Goal: Task Accomplishment & Management: Complete application form

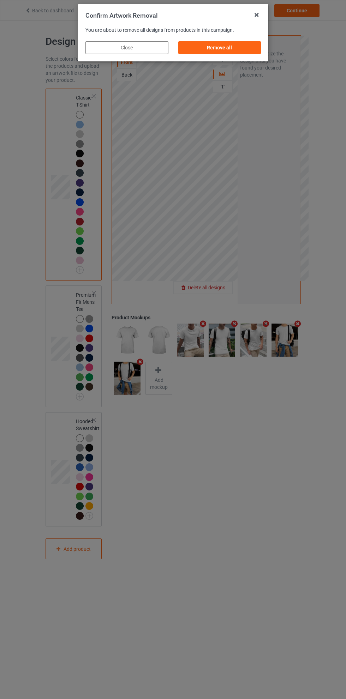
click at [205, 286] on div "Confirm Artwork Removal You are about to remove all designs from products in th…" at bounding box center [173, 349] width 346 height 699
click at [230, 44] on div "Remove all" at bounding box center [219, 47] width 83 height 13
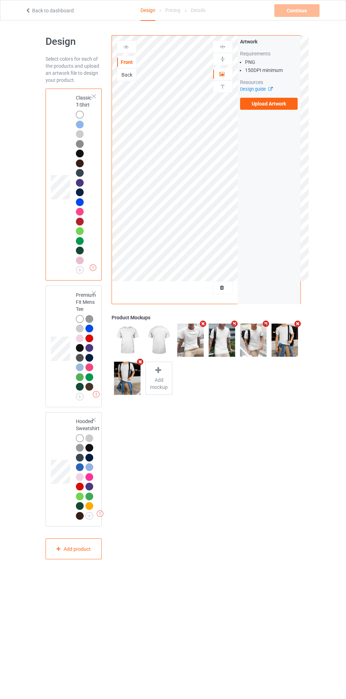
click at [278, 99] on label "Upload Artwork" at bounding box center [269, 104] width 58 height 12
click at [0, 0] on input "Upload Artwork" at bounding box center [0, 0] width 0 height 0
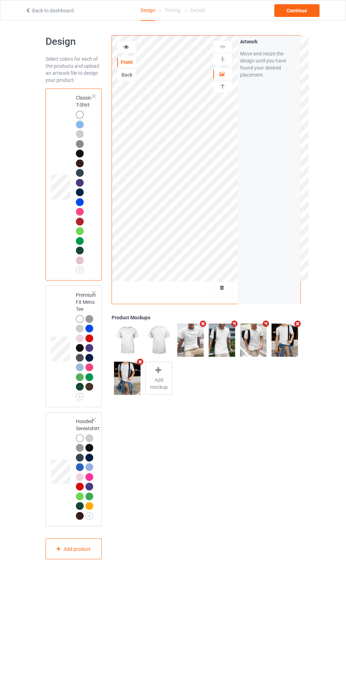
click at [128, 49] on div at bounding box center [126, 46] width 19 height 7
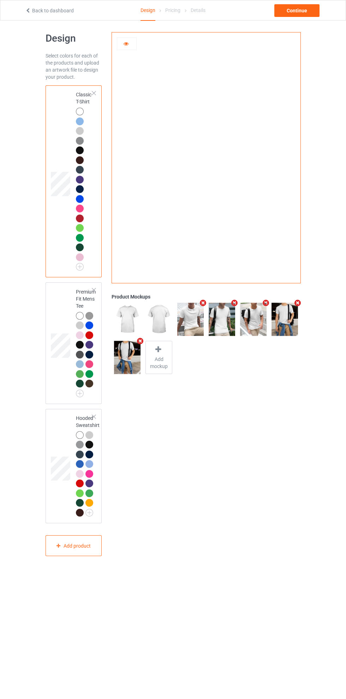
scroll to position [4, 0]
click at [79, 130] on div at bounding box center [80, 130] width 8 height 8
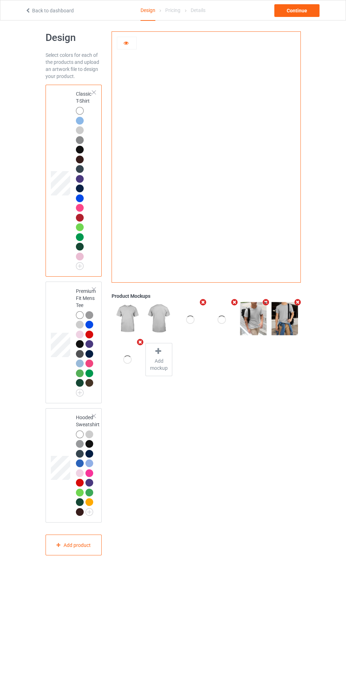
click at [82, 262] on div at bounding box center [81, 258] width 10 height 10
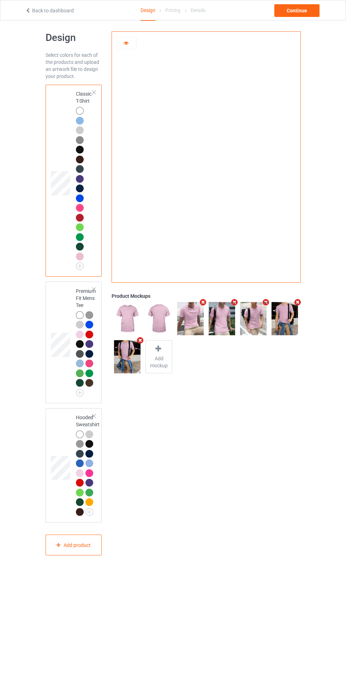
click at [0, 0] on img at bounding box center [0, 0] width 0 height 0
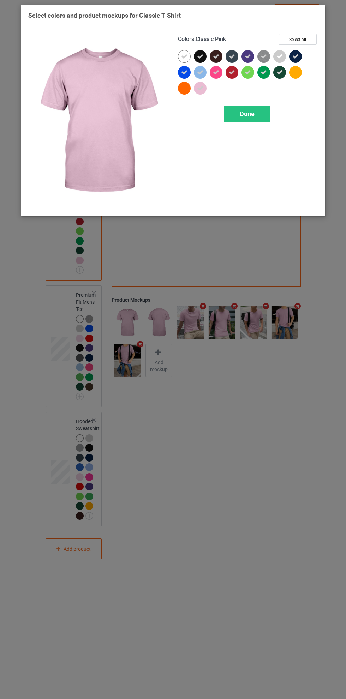
click at [199, 54] on icon at bounding box center [200, 56] width 6 height 6
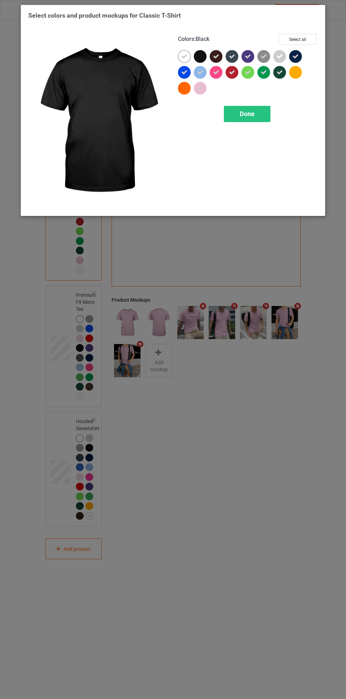
click at [217, 55] on icon at bounding box center [216, 56] width 6 height 6
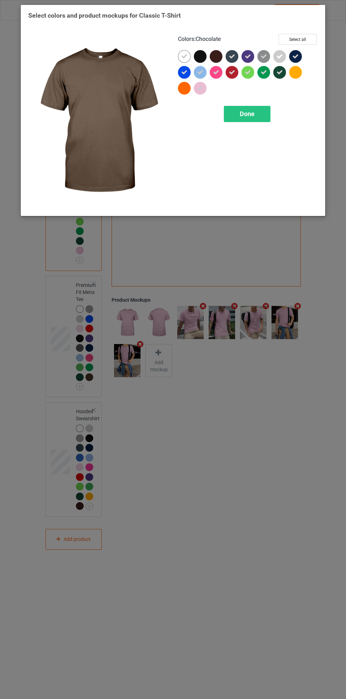
click at [247, 114] on span "Done" at bounding box center [247, 113] width 15 height 7
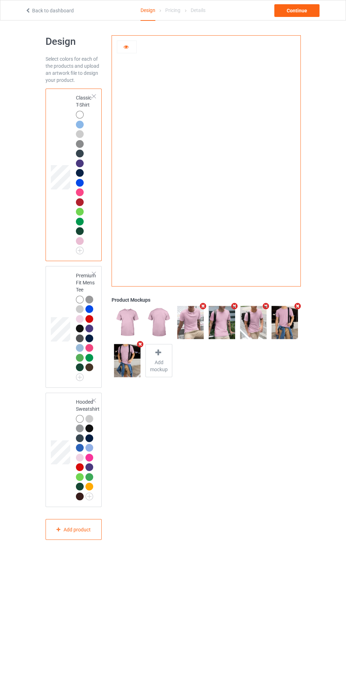
click at [81, 174] on div at bounding box center [80, 173] width 8 height 8
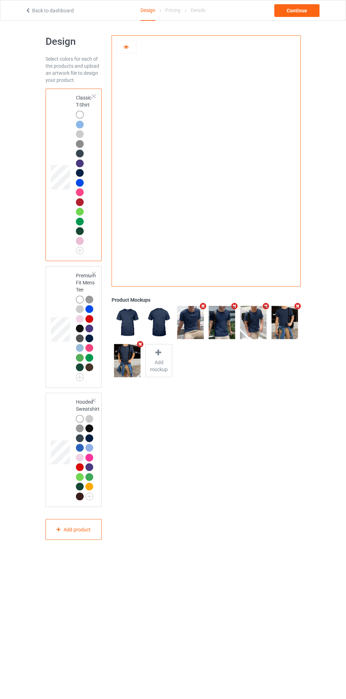
click at [0, 0] on img at bounding box center [0, 0] width 0 height 0
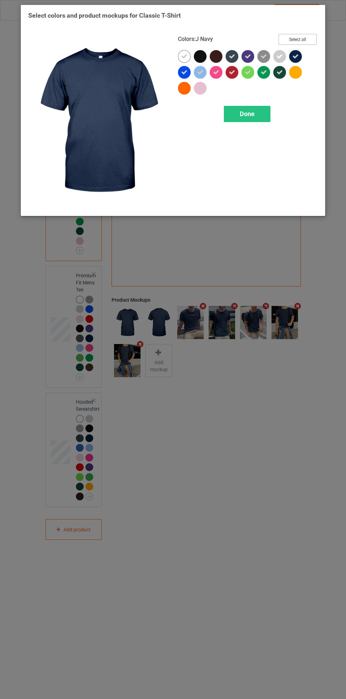
click at [300, 36] on button "Select all" at bounding box center [297, 39] width 38 height 11
click at [302, 35] on button "Reset to Default" at bounding box center [290, 39] width 51 height 11
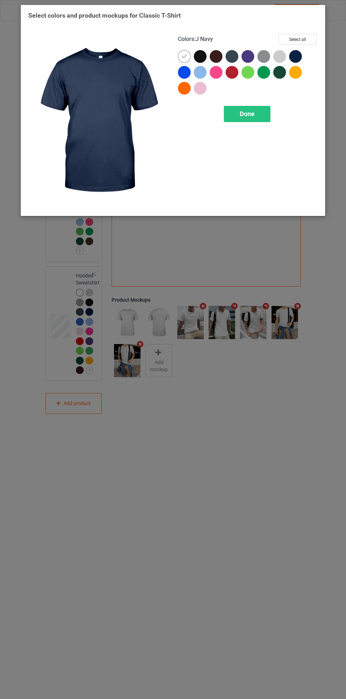
click at [278, 55] on div at bounding box center [279, 56] width 13 height 13
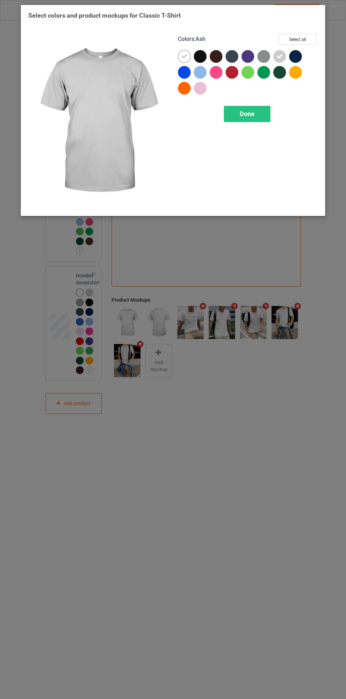
click at [204, 70] on div at bounding box center [200, 72] width 13 height 13
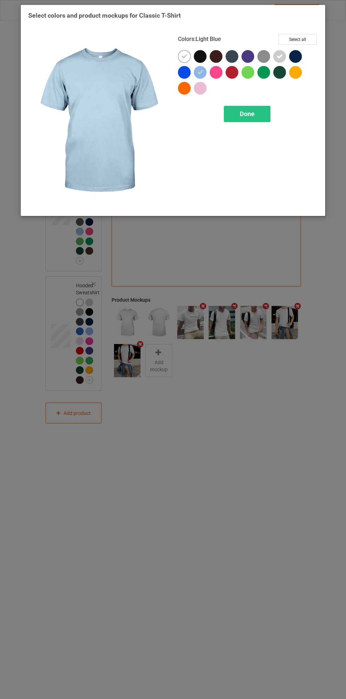
click at [248, 114] on span "Done" at bounding box center [247, 113] width 15 height 7
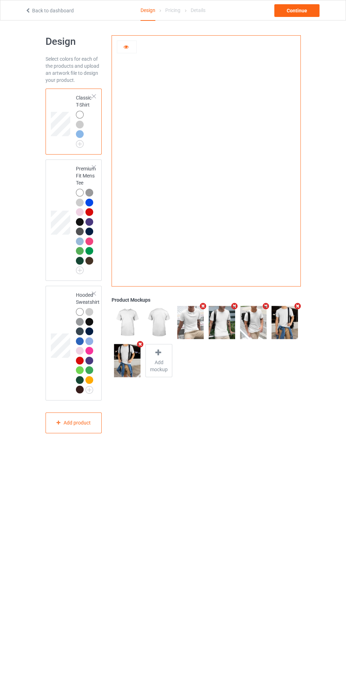
click at [0, 0] on img at bounding box center [0, 0] width 0 height 0
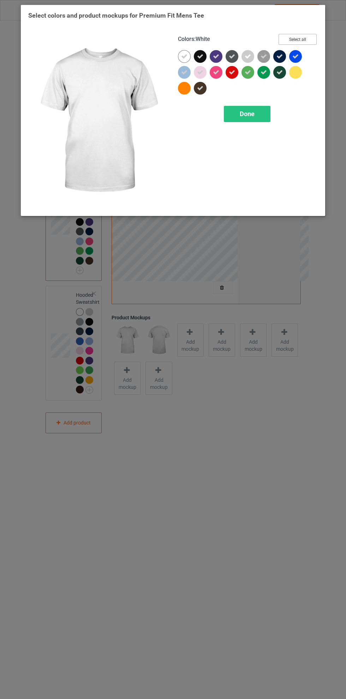
click at [303, 39] on button "Select all" at bounding box center [297, 39] width 38 height 11
click at [303, 39] on button "Reset to Default" at bounding box center [290, 39] width 51 height 11
click at [246, 54] on div at bounding box center [247, 56] width 13 height 13
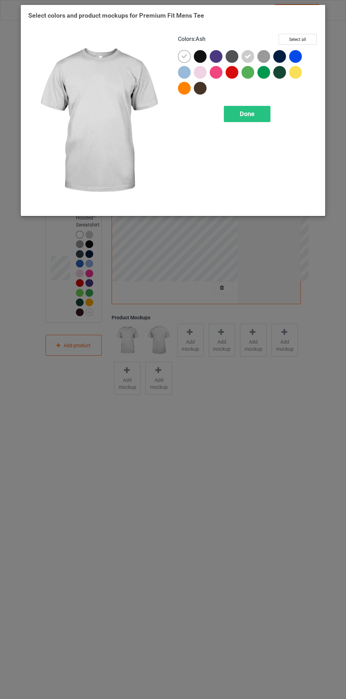
click at [185, 70] on div at bounding box center [184, 72] width 13 height 13
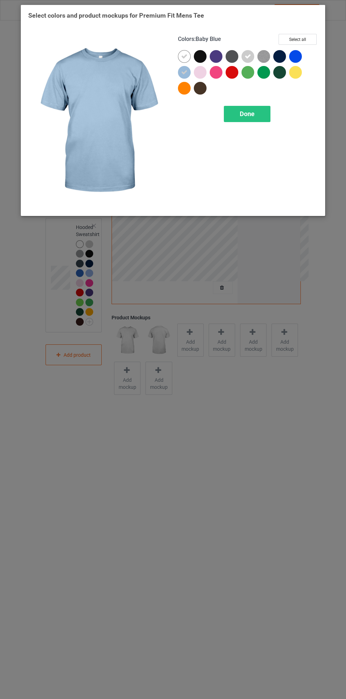
click at [257, 109] on div "Done" at bounding box center [247, 114] width 47 height 16
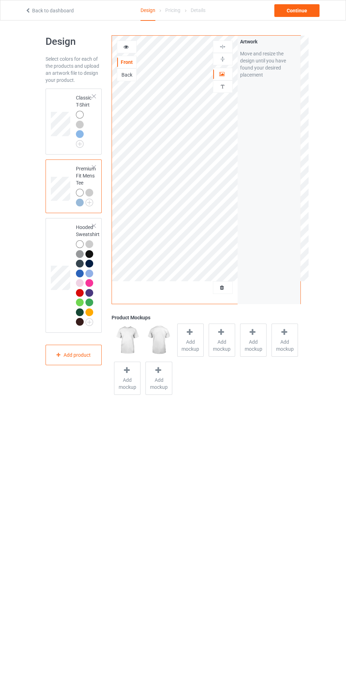
click at [94, 226] on div at bounding box center [93, 225] width 5 height 5
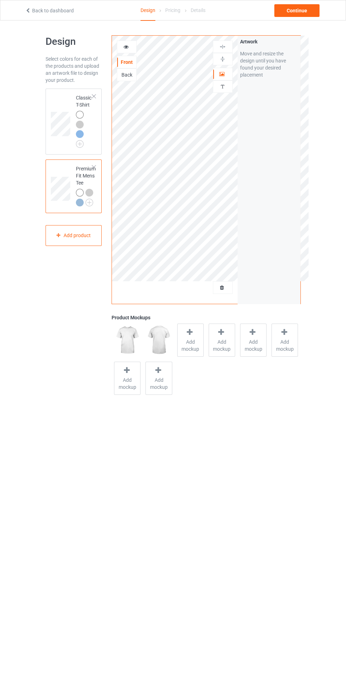
click at [300, 36] on div "Artwork Move and resize the design until you have found your desired placement" at bounding box center [268, 58] width 63 height 45
click at [299, 11] on div "Continue" at bounding box center [296, 10] width 45 height 13
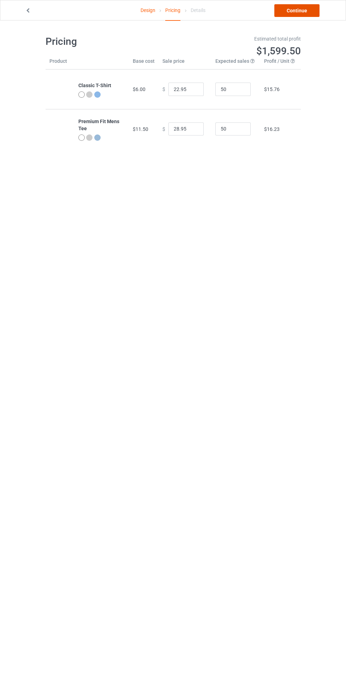
click at [299, 11] on link "Continue" at bounding box center [296, 10] width 45 height 13
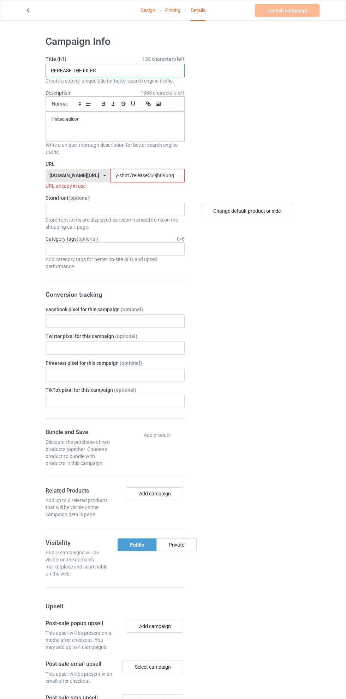
click at [132, 73] on input "REREASE THE FILES" at bounding box center [115, 70] width 139 height 13
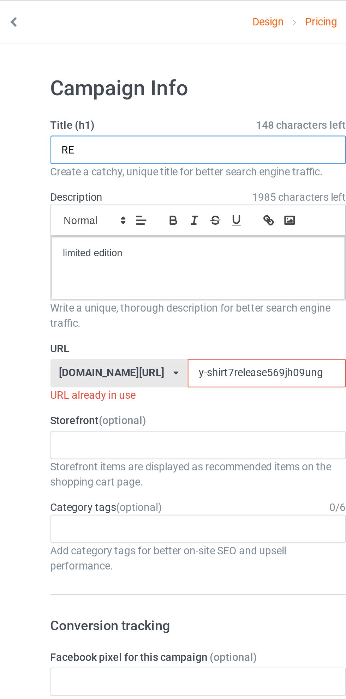
type input "R"
click at [87, 71] on input "CA" at bounding box center [115, 70] width 139 height 13
click at [93, 70] on input "CA" at bounding box center [115, 70] width 139 height 13
type input "C"
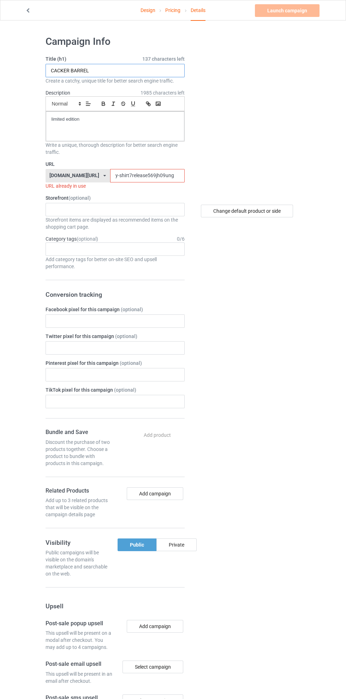
type input "CACKER BARREL"
click at [127, 176] on input "y-shirt7release569jh09ung" at bounding box center [147, 175] width 74 height 13
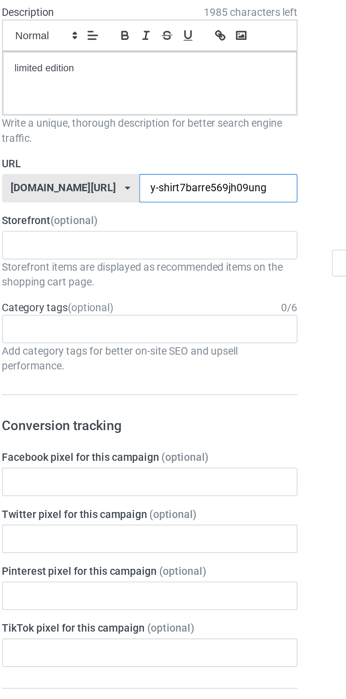
type input "y-shirt7barrel569jh09ung"
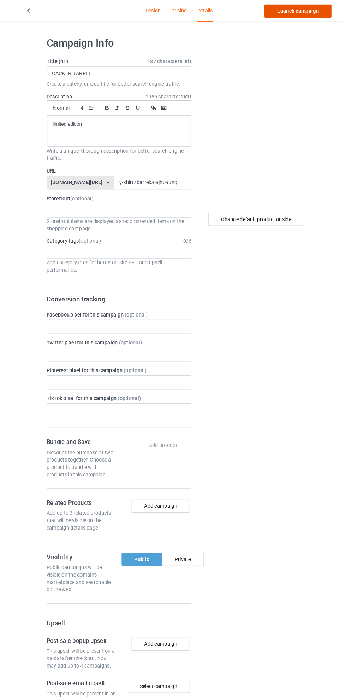
click at [290, 10] on link "Launch campaign" at bounding box center [287, 10] width 65 height 13
